Goal: Information Seeking & Learning: Find specific fact

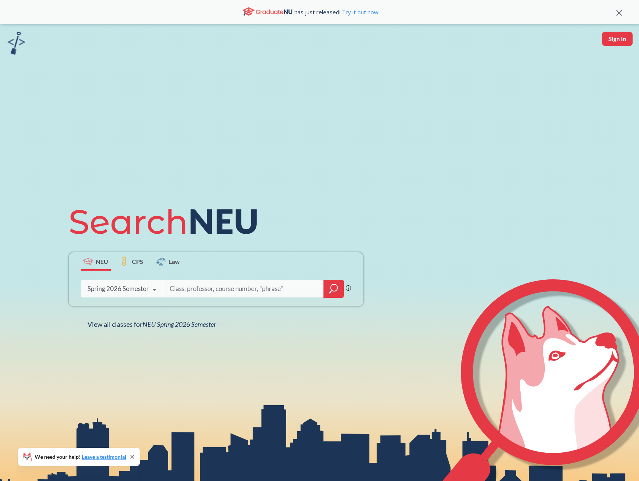
click at [209, 289] on input "search" at bounding box center [243, 289] width 149 height 16
click at [218, 288] on input "search" at bounding box center [243, 289] width 149 height 16
type input "c"
type input "cy7900"
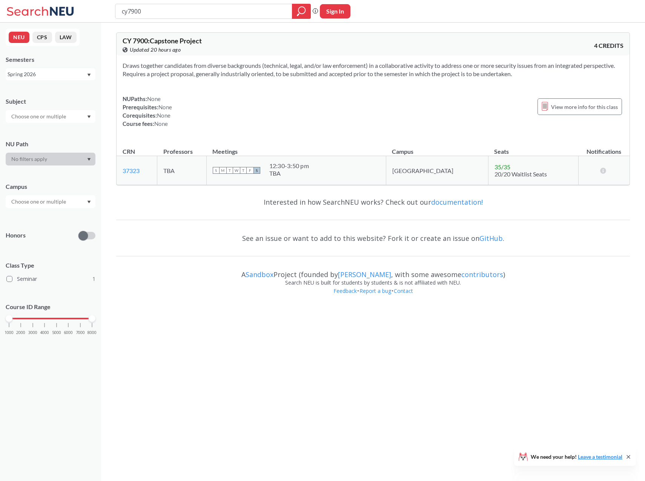
drag, startPoint x: 168, startPoint y: 8, endPoint x: 89, endPoint y: 10, distance: 79.6
click at [90, 9] on div "cy7900 Phrase search guarantees the exact search appears in the results. Ex. If…" at bounding box center [322, 11] width 645 height 23
type input "cy5210"
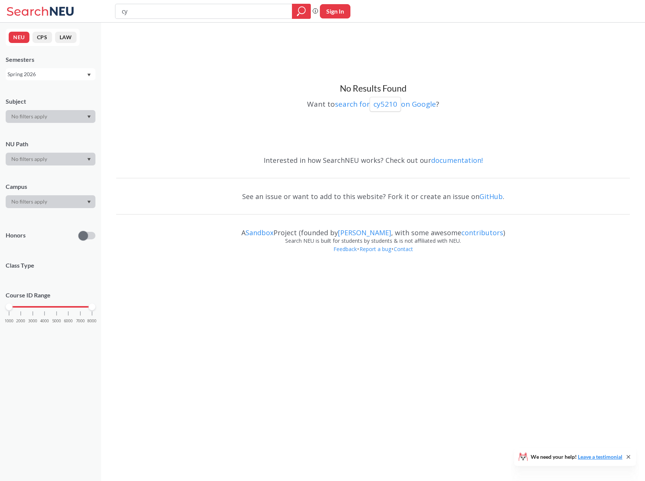
type input "c"
type input "forensics"
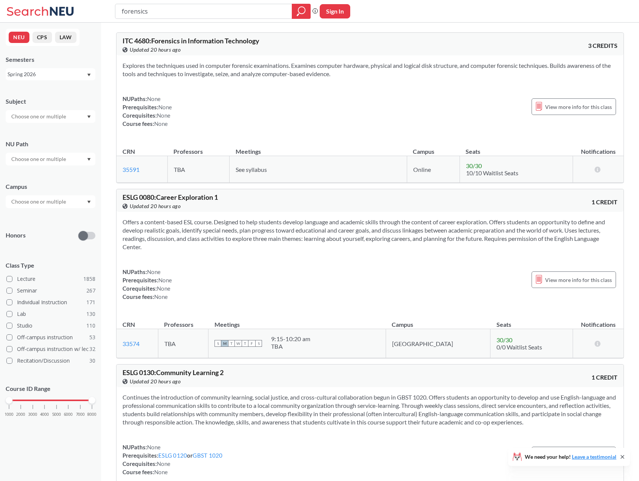
drag, startPoint x: 160, startPoint y: 14, endPoint x: 76, endPoint y: 10, distance: 84.2
click at [76, 10] on div "forensics Phrase search guarantees the exact search appears in the results. Ex.…" at bounding box center [319, 11] width 639 height 23
type input "information systems forensics"
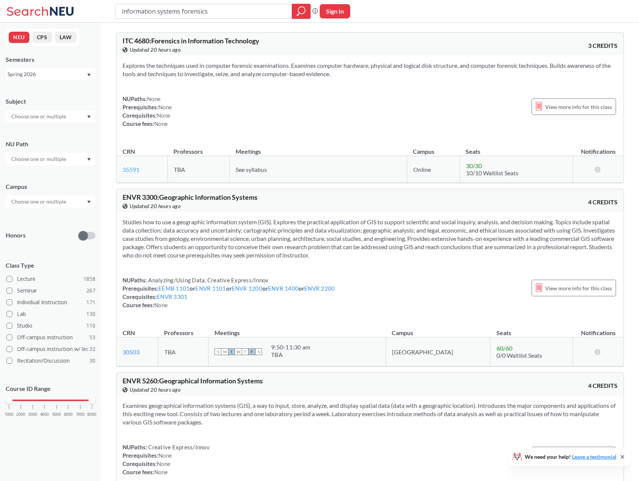
click at [132, 172] on link "35591" at bounding box center [131, 169] width 17 height 7
drag, startPoint x: 239, startPoint y: 10, endPoint x: 62, endPoint y: 7, distance: 176.5
click at [62, 7] on div "information systems forensics Phrase search guarantees the exact search appears…" at bounding box center [319, 11] width 639 height 23
type input "cy5240"
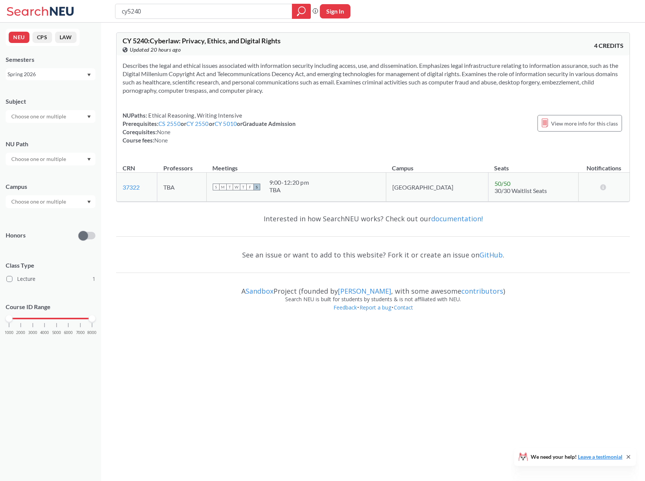
click at [170, 12] on input "cy5240" at bounding box center [204, 11] width 166 height 13
type input "cy5250"
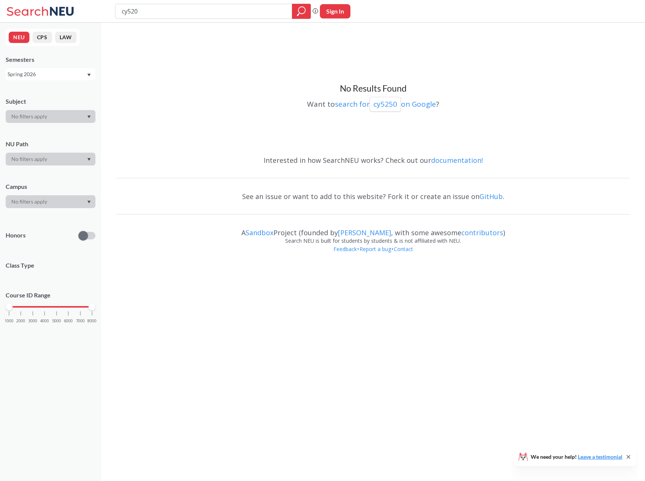
type input "cy5200"
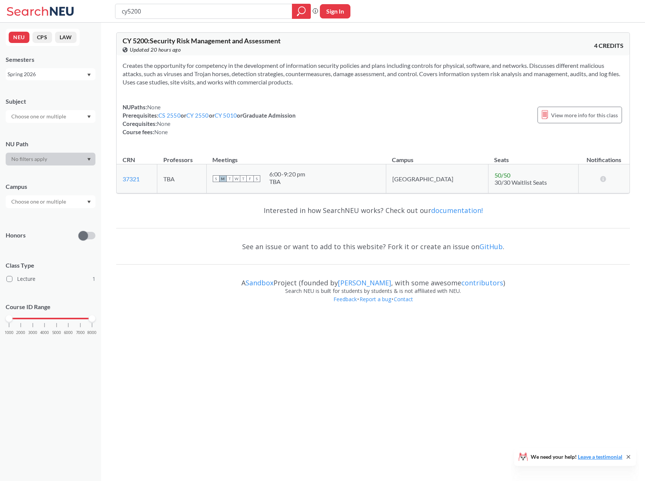
drag, startPoint x: 170, startPoint y: 12, endPoint x: 91, endPoint y: 11, distance: 79.6
click at [91, 11] on div "cy5200 Phrase search guarantees the exact search appears in the results. Ex. If…" at bounding box center [322, 11] width 645 height 23
type input "cy6200"
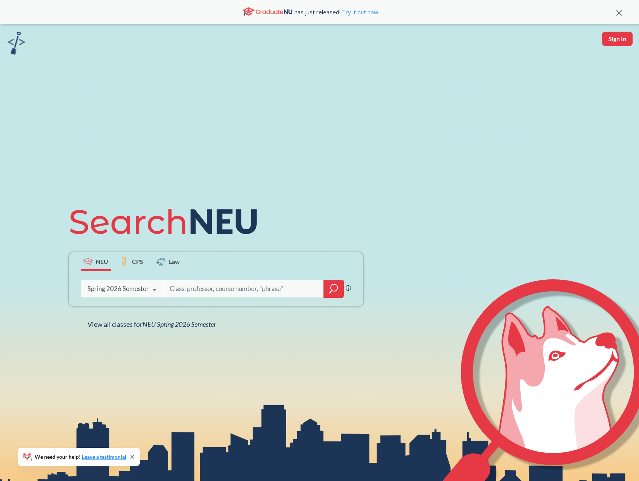
click at [208, 288] on input "search" at bounding box center [243, 289] width 149 height 16
type input "5200"
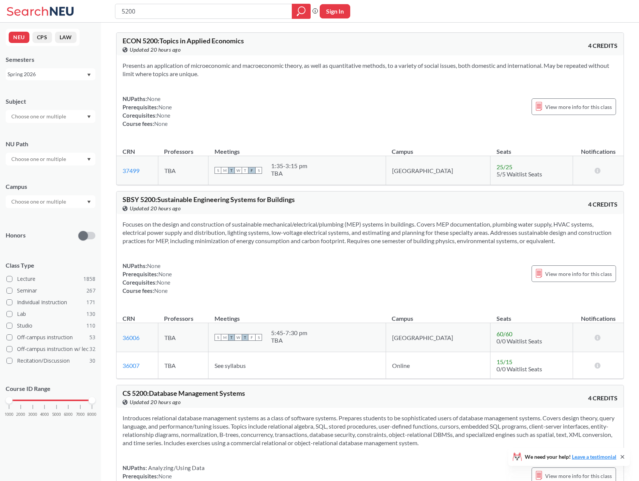
click at [123, 11] on input "5200" at bounding box center [204, 11] width 166 height 13
type input "cy5200"
